Goal: Information Seeking & Learning: Learn about a topic

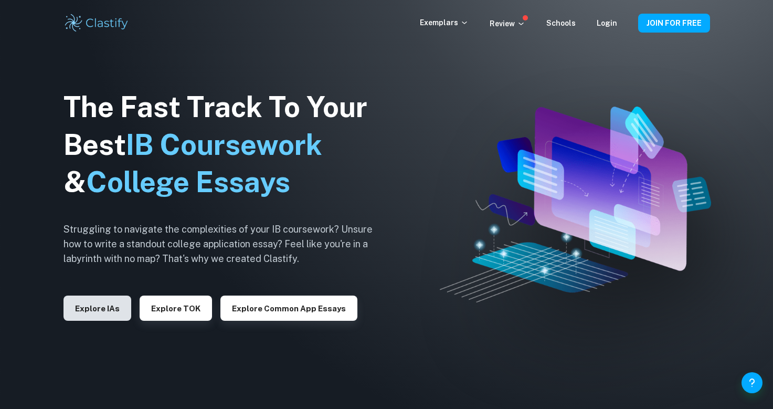
click at [79, 315] on button "Explore IAs" at bounding box center [97, 307] width 68 height 25
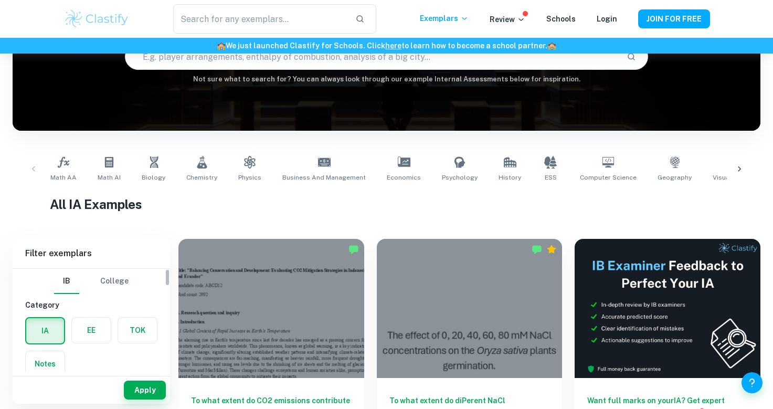
scroll to position [197, 0]
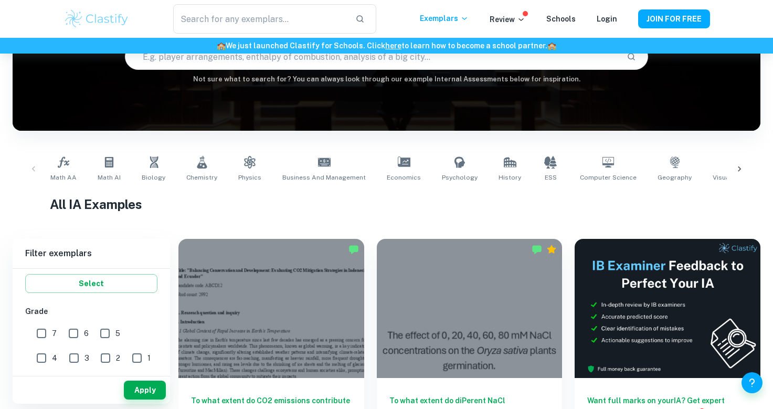
click at [37, 336] on input "7" at bounding box center [41, 333] width 21 height 21
checkbox input "true"
click at [71, 328] on div "Type a subject Type a subject" at bounding box center [91, 330] width 132 height 29
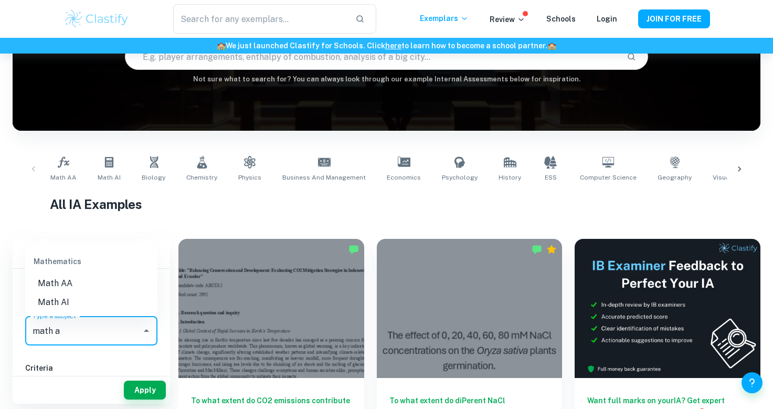
click at [63, 281] on li "Math AA" at bounding box center [91, 283] width 132 height 19
type input "Math AA"
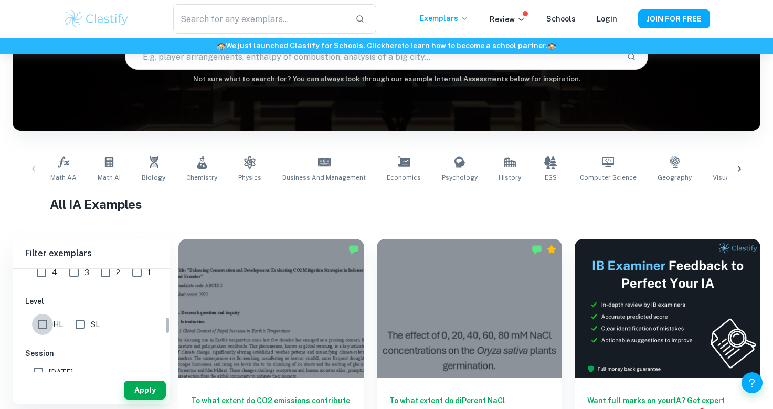
click at [46, 327] on input "HL" at bounding box center [42, 324] width 21 height 21
checkbox input "true"
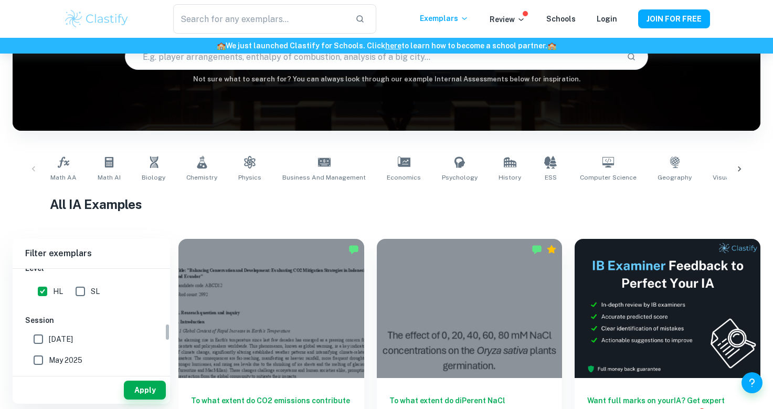
scroll to position [328, 0]
click at [145, 390] on button "Apply" at bounding box center [145, 389] width 42 height 19
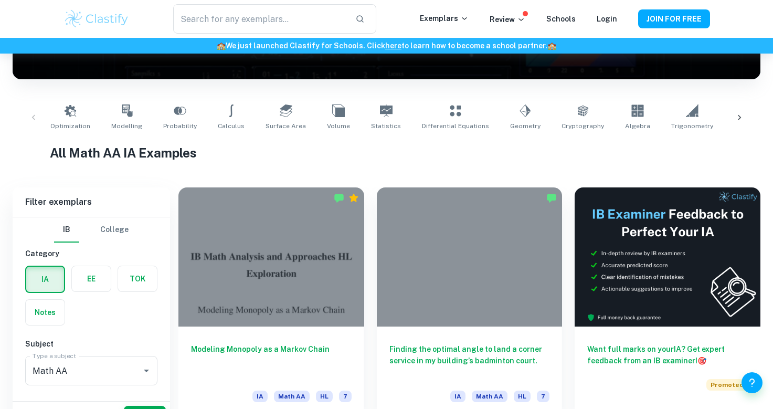
scroll to position [216, 0]
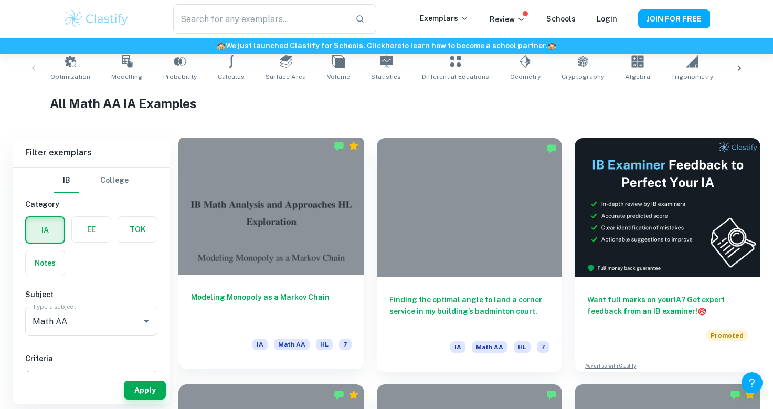
click at [264, 292] on h6 "Modeling Monopoly as a Markov Chain" at bounding box center [271, 308] width 161 height 35
click at [251, 236] on div at bounding box center [271, 204] width 186 height 139
click at [225, 300] on h6 "Modeling Monopoly as a Markov Chain" at bounding box center [271, 308] width 161 height 35
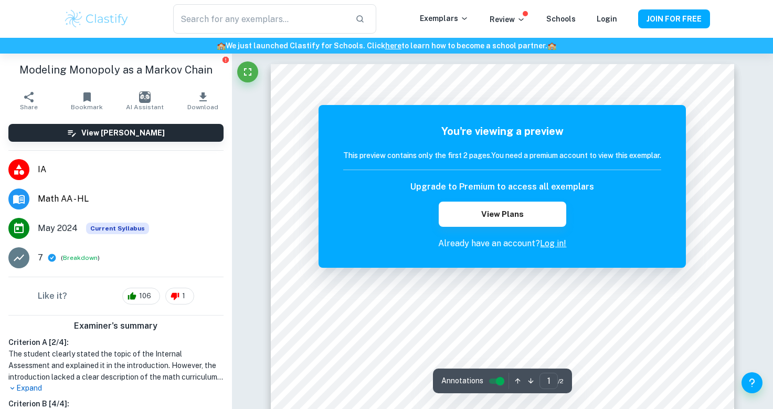
scroll to position [495, 0]
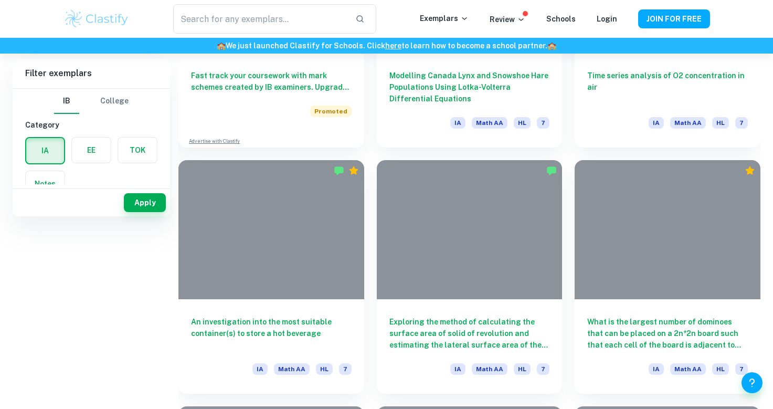
scroll to position [216, 0]
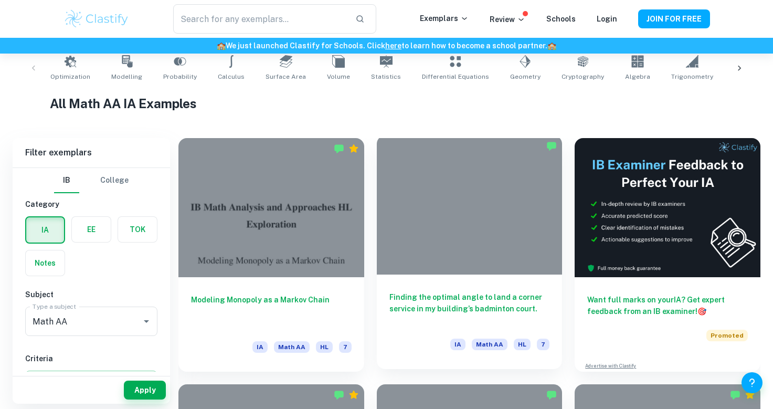
click at [429, 300] on h6 "Finding the optimal angle to land a corner service in my building’s badminton c…" at bounding box center [469, 308] width 161 height 35
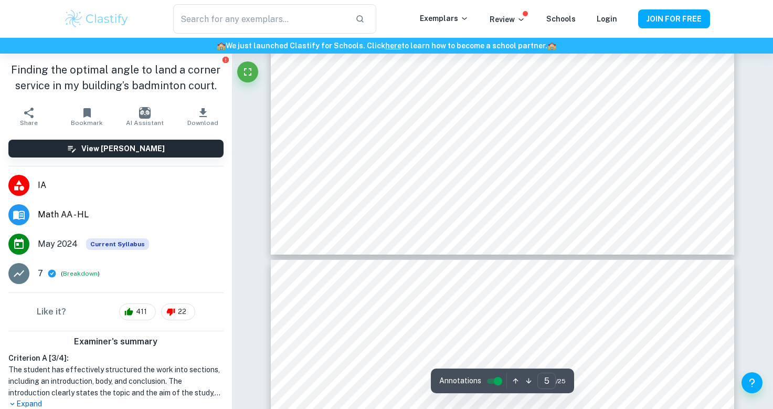
type input "6"
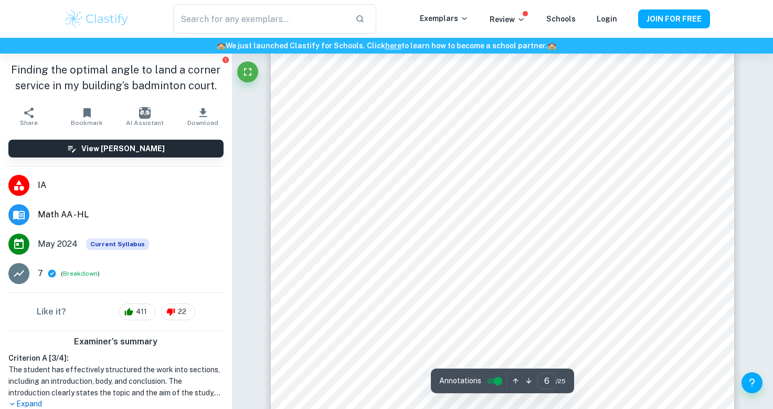
scroll to position [3483, 0]
